Goal: Find contact information: Find contact information

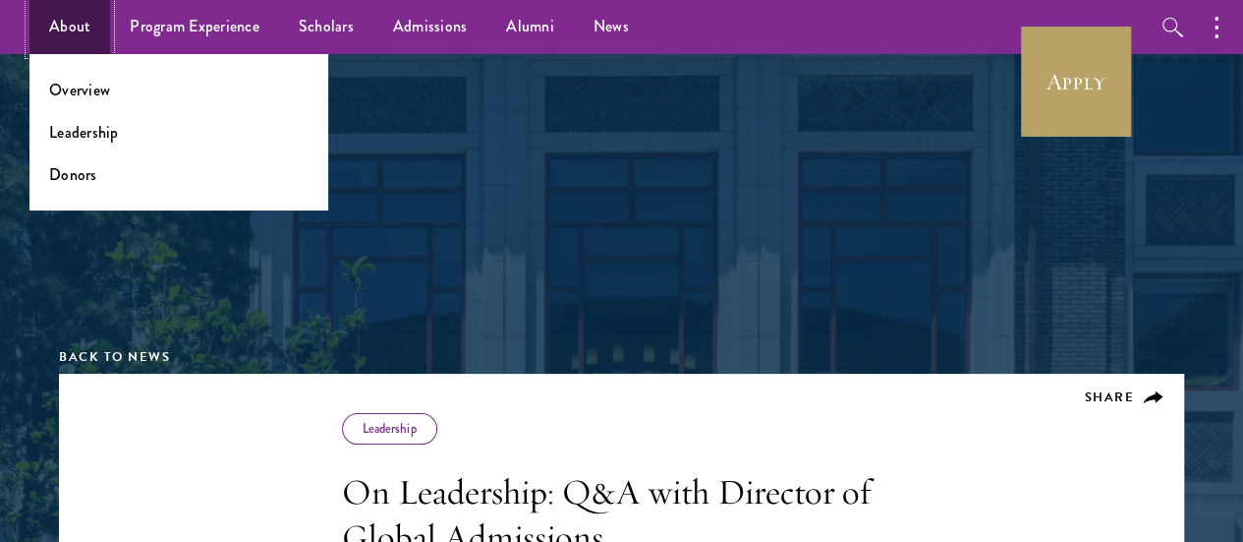
click at [72, 26] on link "About" at bounding box center [69, 27] width 81 height 54
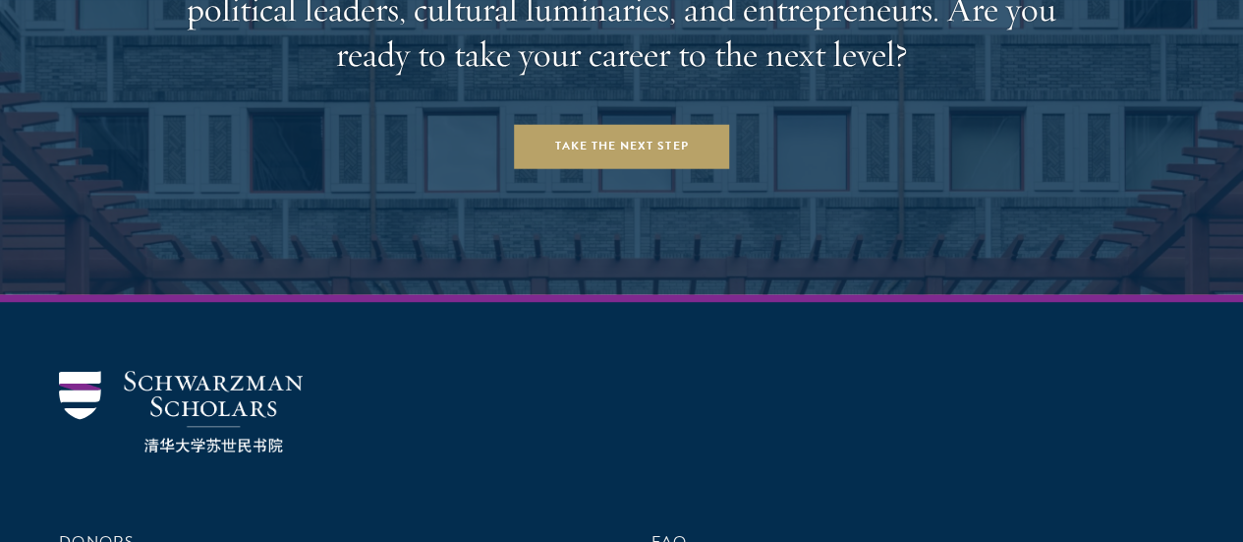
scroll to position [8109, 0]
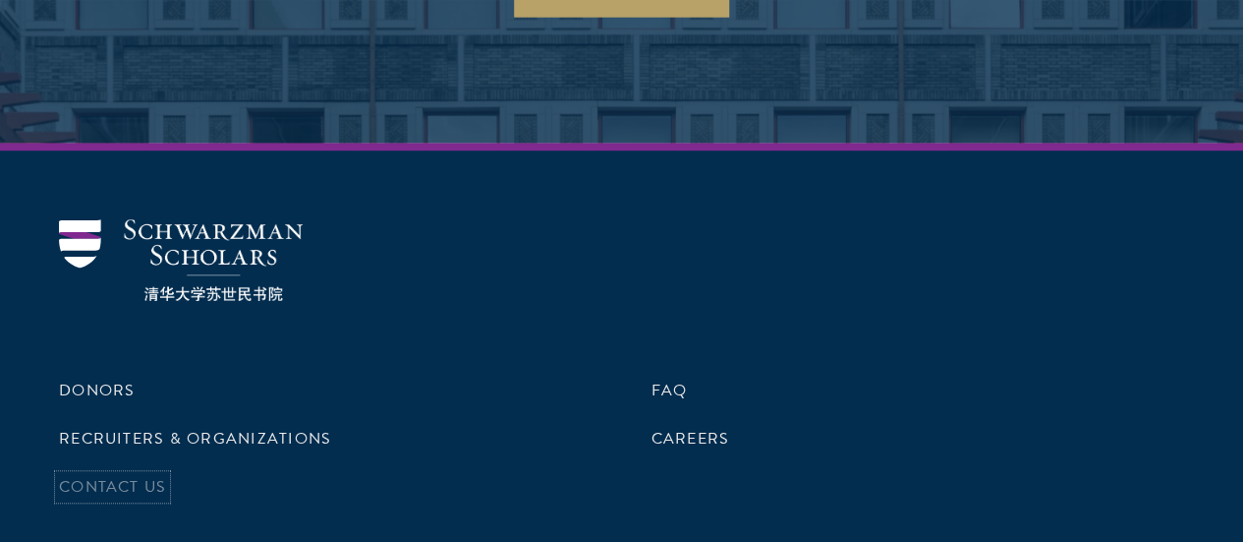
click at [166, 475] on link "Contact Us" at bounding box center [112, 487] width 107 height 24
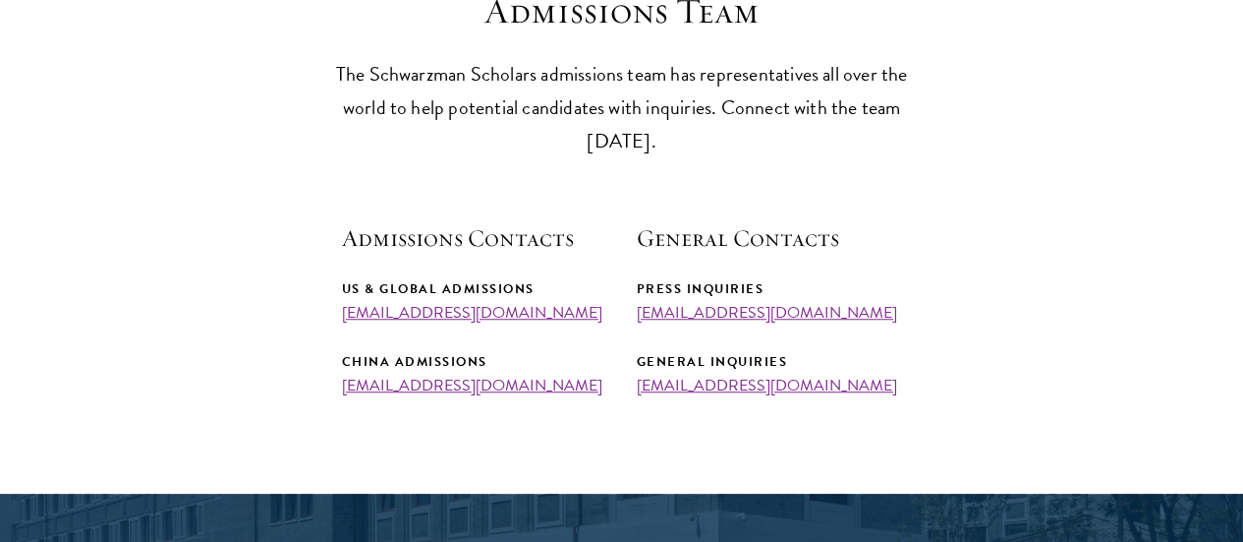
scroll to position [633, 0]
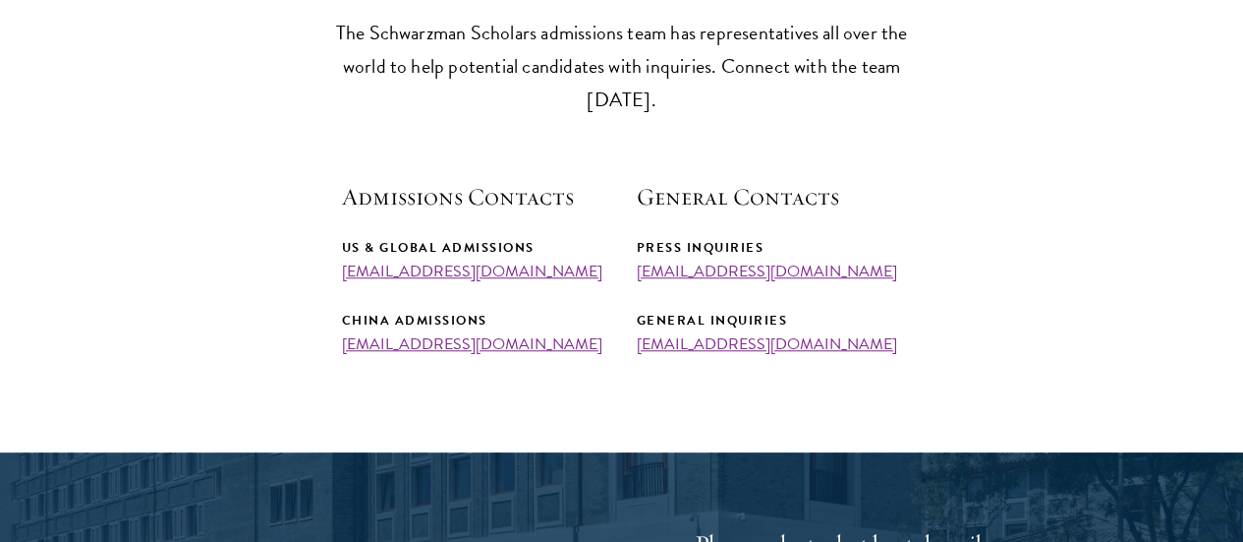
drag, startPoint x: 577, startPoint y: 302, endPoint x: 333, endPoint y: 304, distance: 243.8
click at [333, 304] on section "Admissions Team The Schwarzman Scholars admissions team has representatives all…" at bounding box center [621, 151] width 1243 height 405
copy link "[EMAIL_ADDRESS][DOMAIN_NAME]"
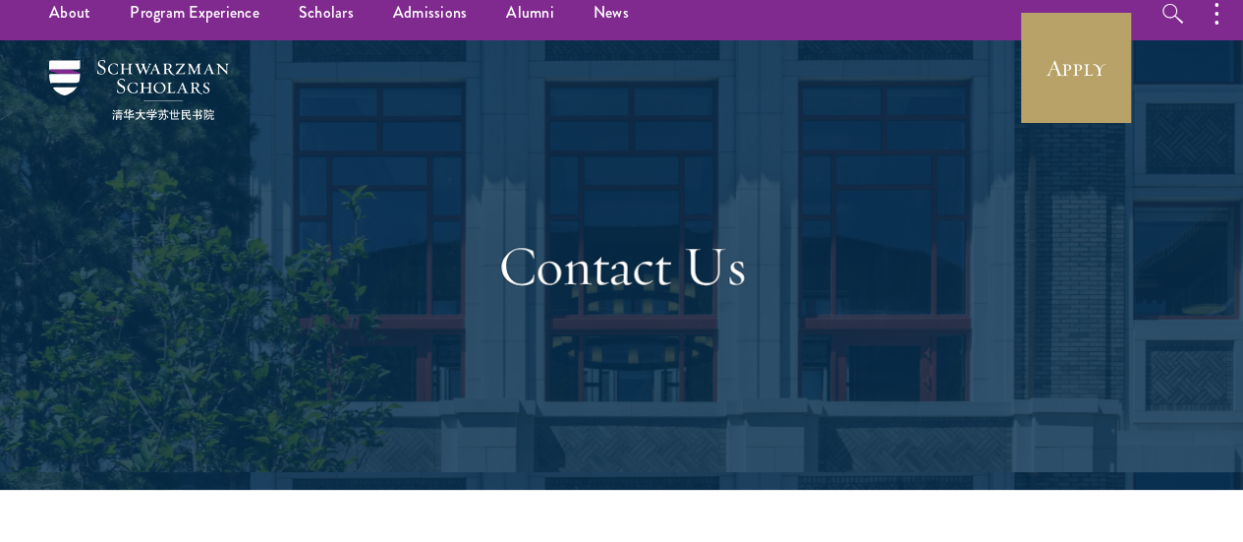
scroll to position [0, 0]
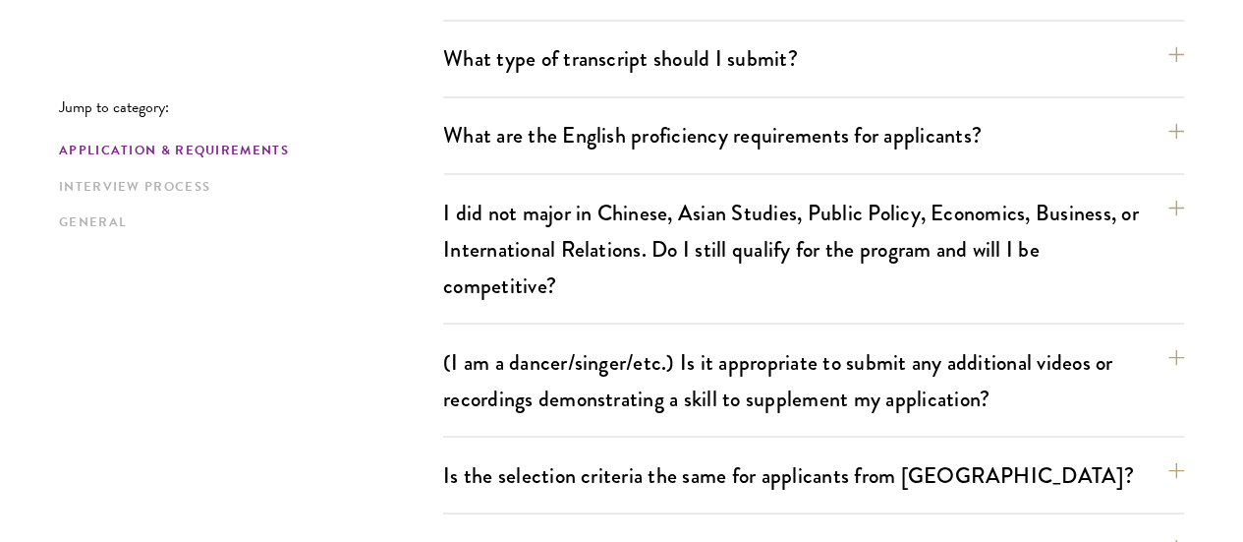
scroll to position [1747, 0]
